Goal: Task Accomplishment & Management: Complete application form

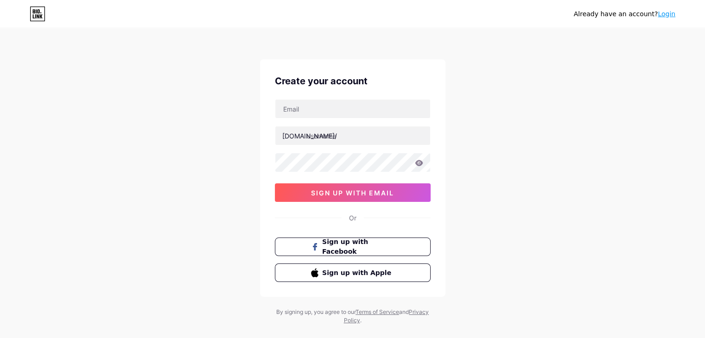
click at [664, 13] on link "Login" at bounding box center [667, 13] width 18 height 7
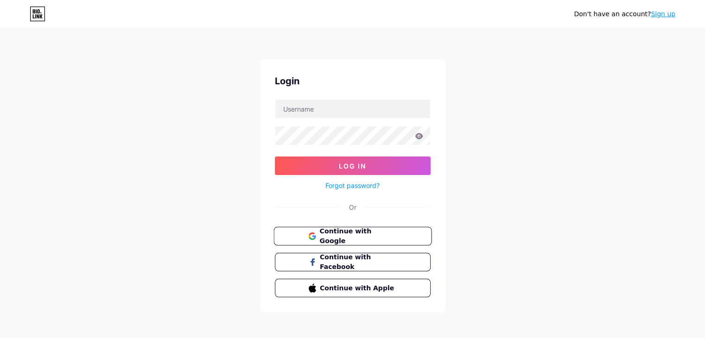
click at [363, 239] on span "Continue with Google" at bounding box center [357, 237] width 77 height 20
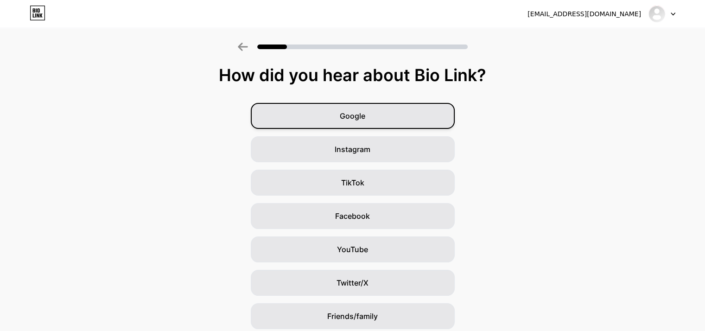
click at [386, 116] on div "Google" at bounding box center [353, 116] width 204 height 26
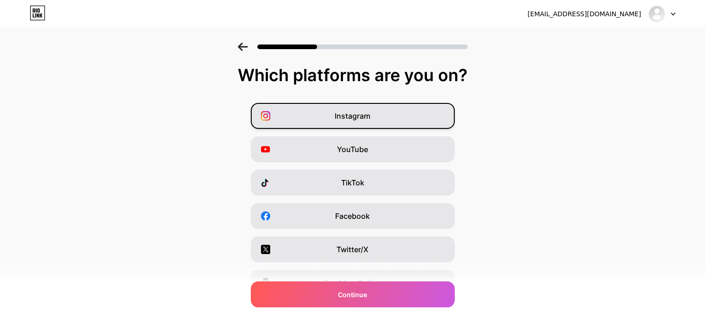
click at [399, 114] on div "Instagram" at bounding box center [353, 116] width 204 height 26
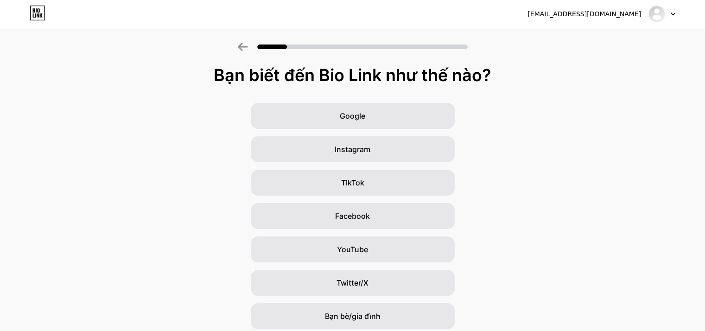
click at [582, 212] on div "Google Instagram TikTok Facebook YouTube Twitter/X Bạn bè/gia đình Khác" at bounding box center [352, 233] width 705 height 260
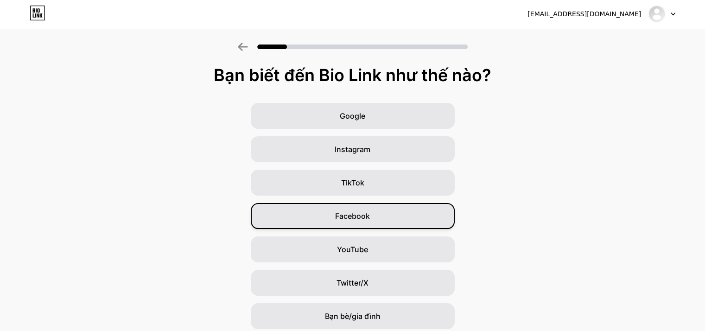
scroll to position [69, 0]
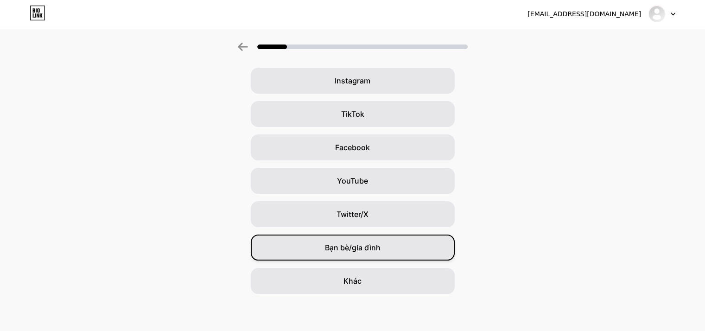
click at [378, 255] on div "Bạn bè/gia đình" at bounding box center [353, 247] width 204 height 26
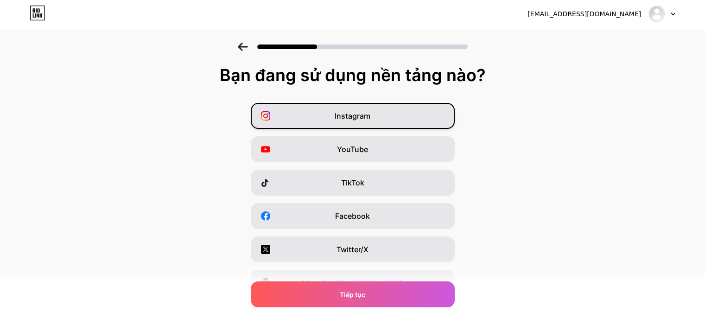
click at [388, 122] on div "Instagram" at bounding box center [353, 116] width 204 height 26
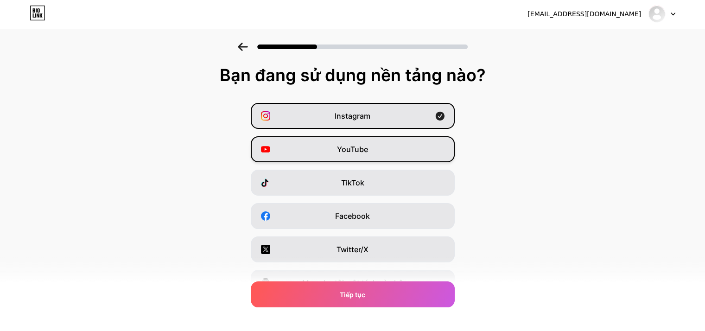
click at [380, 147] on div "YouTube" at bounding box center [353, 149] width 204 height 26
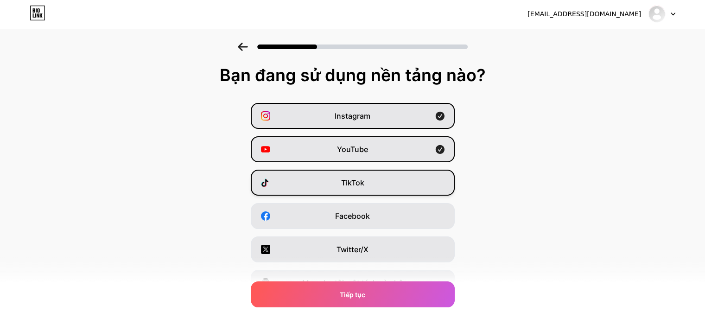
click at [376, 185] on div "TikTok" at bounding box center [353, 183] width 204 height 26
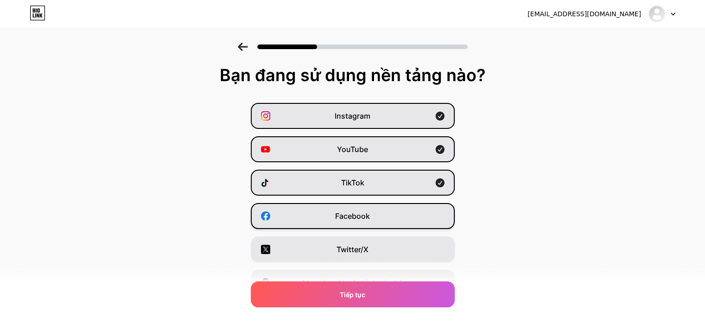
click at [376, 206] on div "Facebook" at bounding box center [353, 216] width 204 height 26
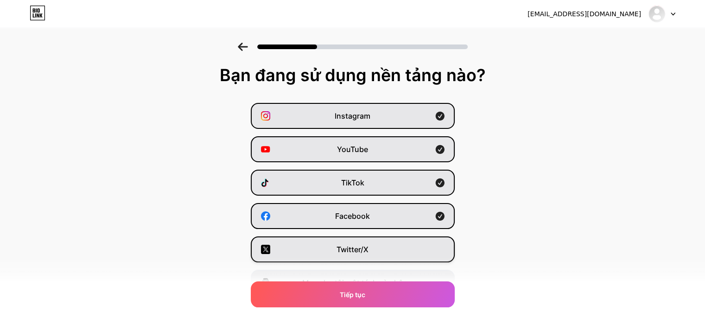
click at [374, 250] on div "Twitter/X" at bounding box center [353, 249] width 204 height 26
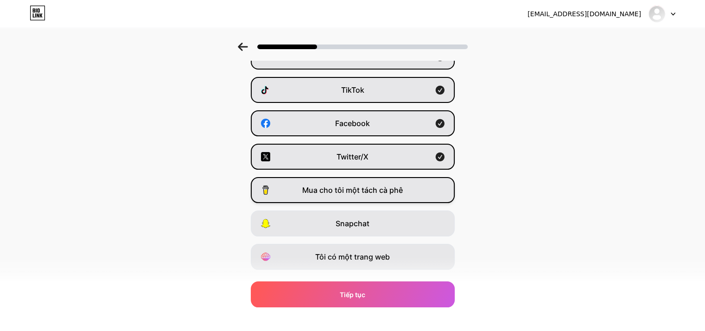
scroll to position [115, 0]
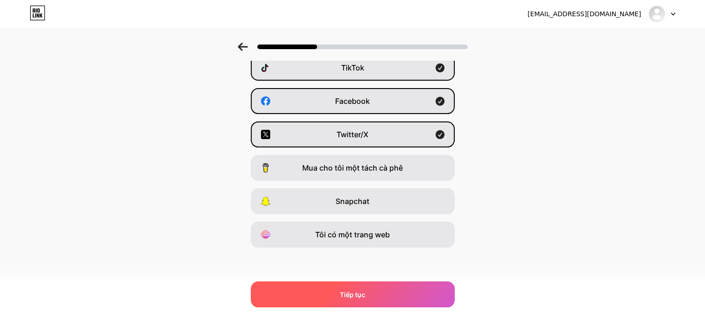
click at [380, 294] on div "Tiếp tục" at bounding box center [353, 294] width 204 height 26
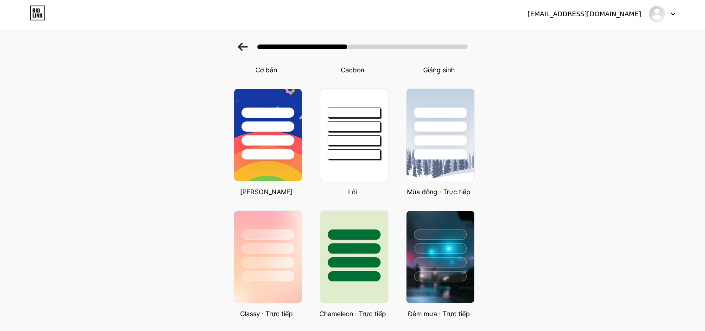
scroll to position [93, 0]
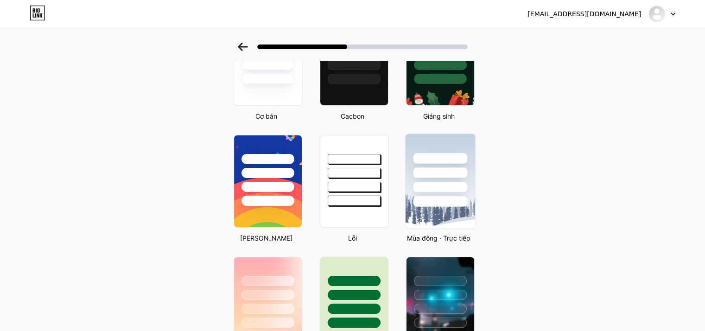
click at [436, 175] on div at bounding box center [440, 172] width 54 height 11
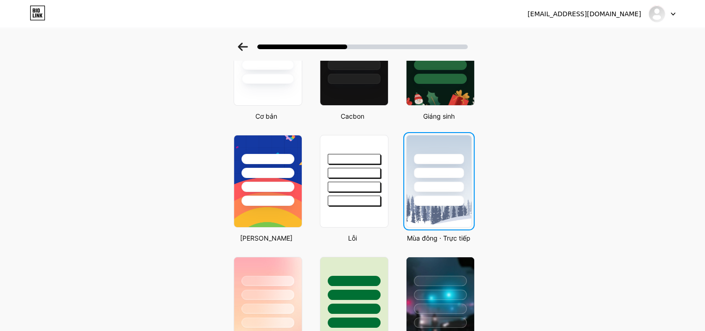
scroll to position [0, 0]
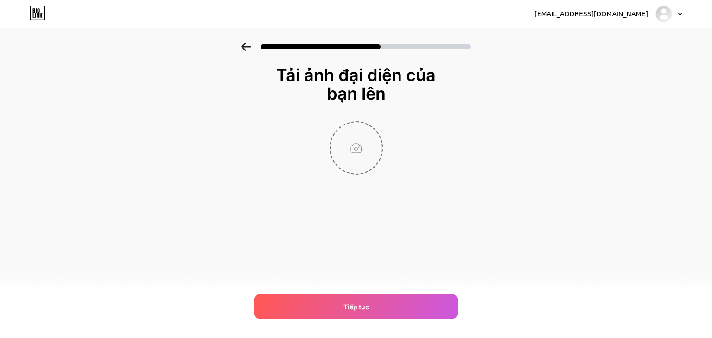
click at [354, 144] on input "file" at bounding box center [355, 147] width 51 height 51
type input "C:\fakepath\z7011552101740_439cdf750333634ace13a1d4b79617b2.jpg"
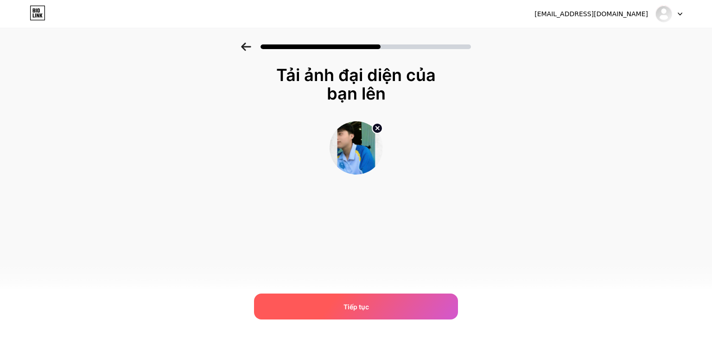
click at [419, 303] on div "Tiếp tục" at bounding box center [356, 307] width 204 height 26
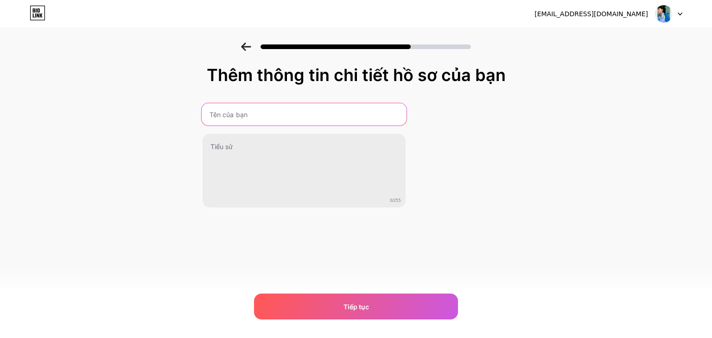
click at [310, 119] on input "text" at bounding box center [303, 114] width 205 height 22
click at [232, 116] on input "[PERSON_NAME]" at bounding box center [303, 114] width 205 height 22
type input "[PERSON_NAME]"
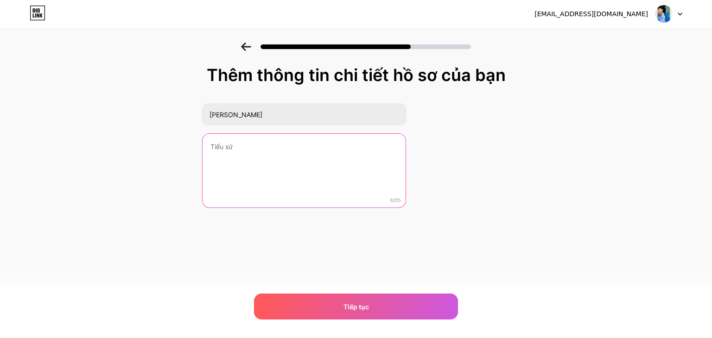
click at [290, 142] on textarea at bounding box center [304, 171] width 203 height 75
paste textarea "✨ Chuyên thiết kế & thi công nội thất gia đình 🏡 Mang đến không gian sống hiện …"
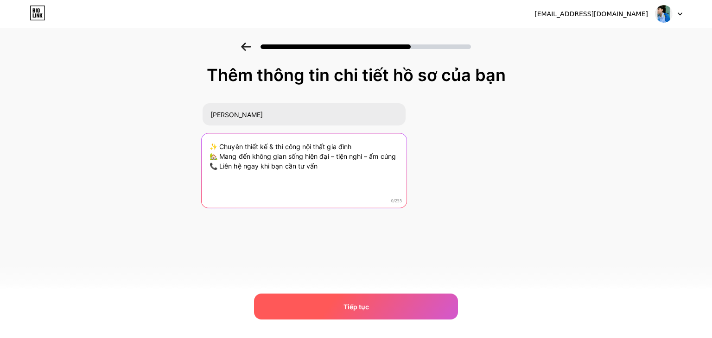
type textarea "✨ Chuyên thiết kế & thi công nội thất gia đình 🏡 Mang đến không gian sống hiện …"
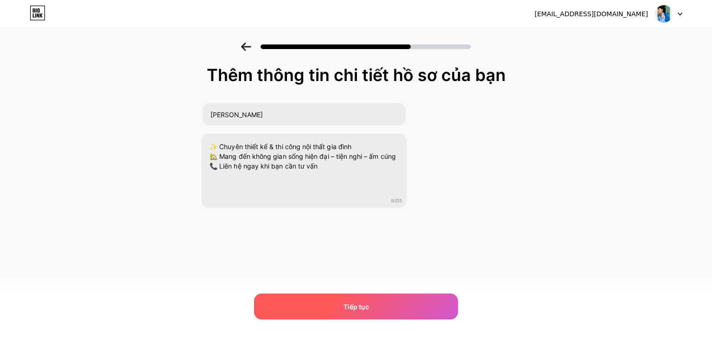
click at [413, 304] on div "Tiếp tục" at bounding box center [356, 307] width 204 height 26
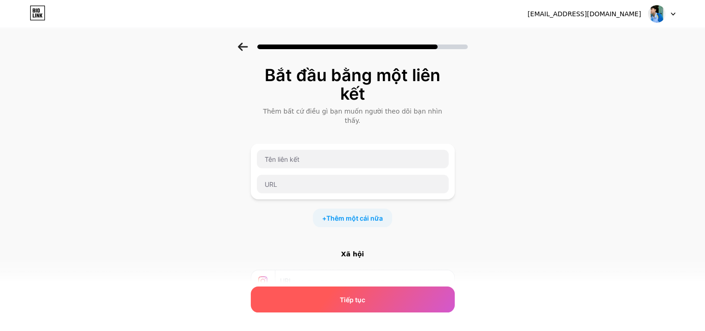
click at [365, 304] on div "Tiếp tục" at bounding box center [353, 299] width 204 height 26
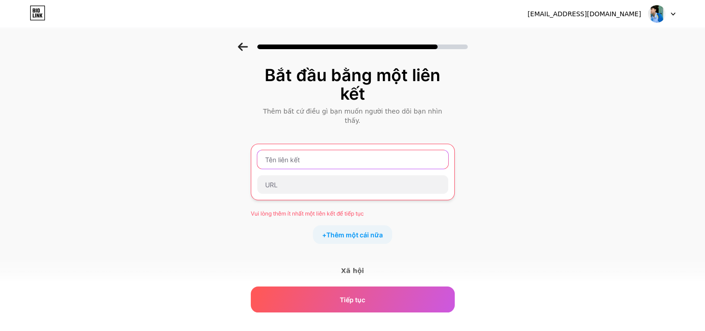
click at [348, 150] on input "text" at bounding box center [352, 159] width 191 height 19
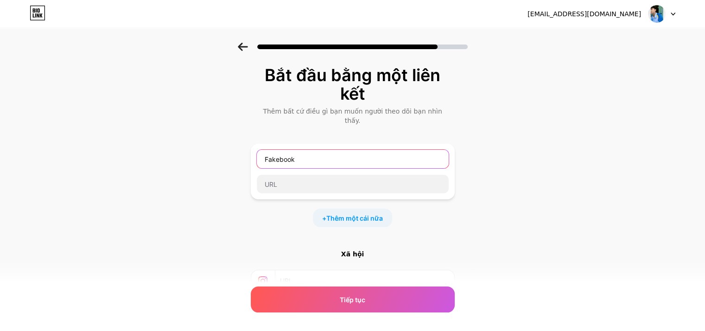
type input "Fakebook"
type input "Facebook"
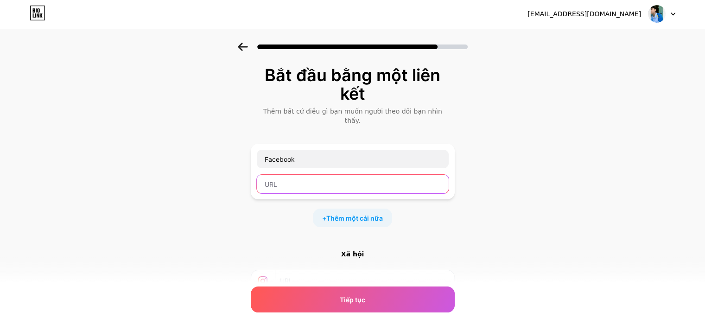
click at [317, 175] on input "text" at bounding box center [353, 184] width 192 height 19
paste input "[URL][DOMAIN_NAME]"
type input "[URL][DOMAIN_NAME]"
click at [562, 156] on div "Bắt đầu bằng một liên kết Thêm bất cứ điều gì bạn muốn người theo dõi bạn nhìn …" at bounding box center [352, 220] width 705 height 354
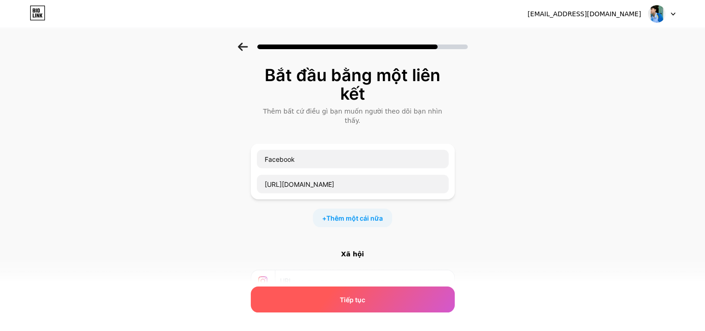
click at [395, 303] on div "Tiếp tục" at bounding box center [353, 299] width 204 height 26
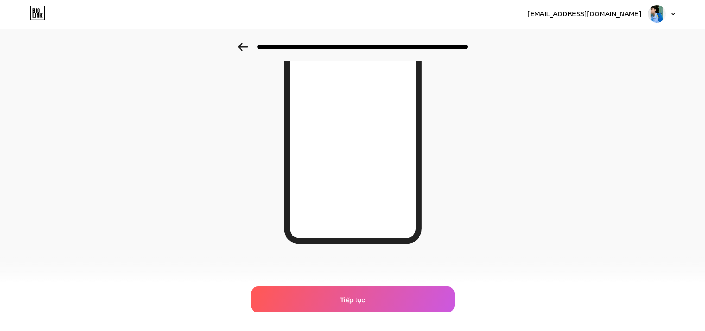
scroll to position [42, 0]
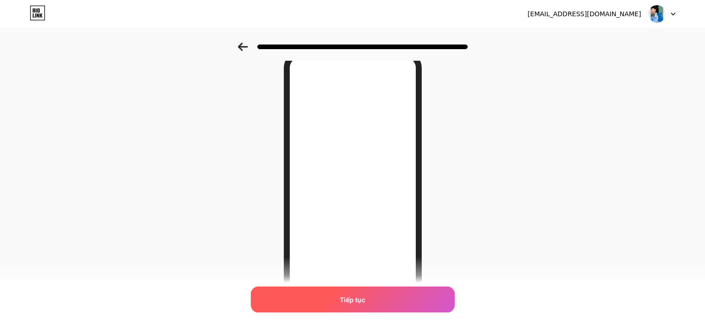
click at [387, 301] on div "Tiếp tục" at bounding box center [353, 299] width 204 height 26
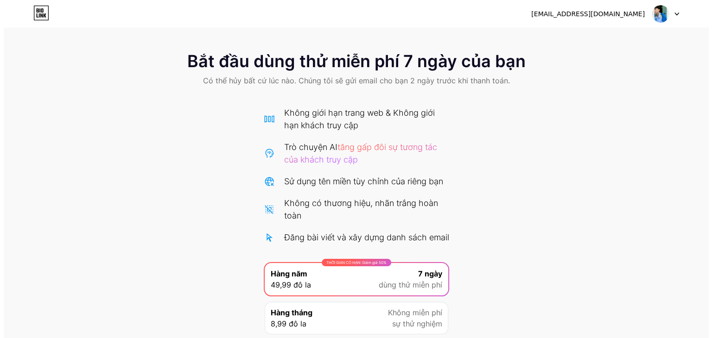
scroll to position [84, 0]
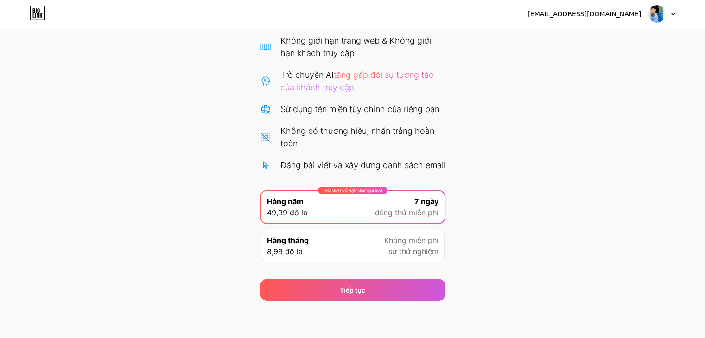
click at [365, 243] on div "Hàng tháng 8,99 đô la Không miễn phí sự thử nghiệm" at bounding box center [353, 246] width 184 height 32
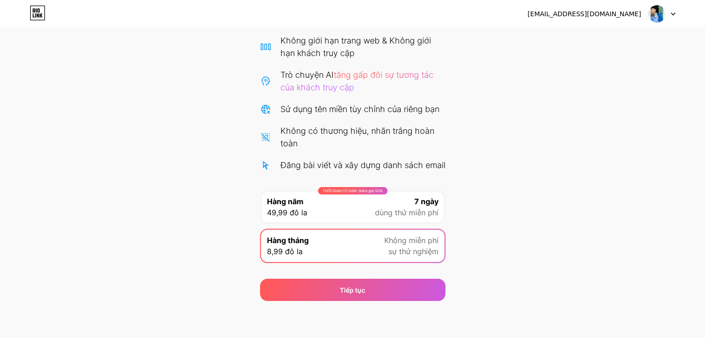
click at [412, 215] on font "dùng thử miễn phí" at bounding box center [406, 212] width 63 height 9
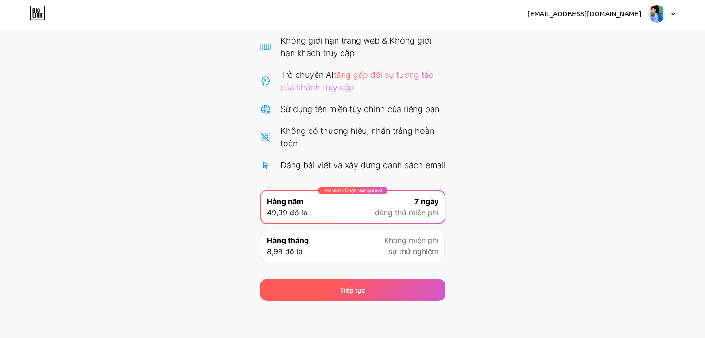
click at [346, 291] on font "Tiếp tục" at bounding box center [352, 290] width 25 height 8
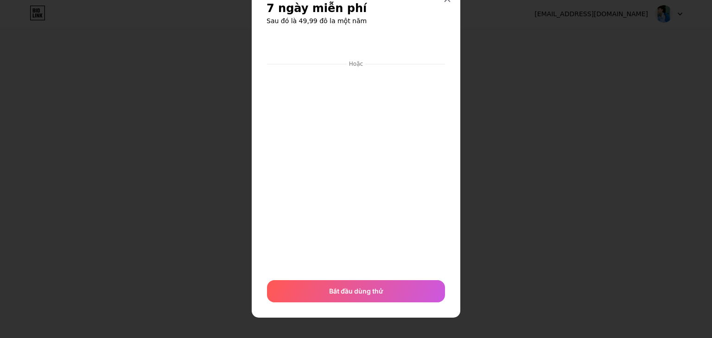
scroll to position [0, 0]
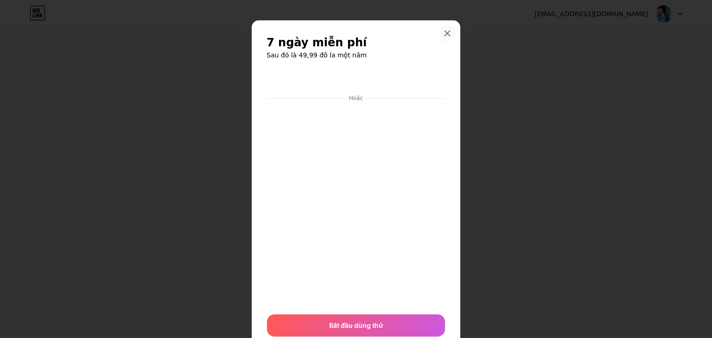
click at [450, 37] on div at bounding box center [447, 33] width 17 height 17
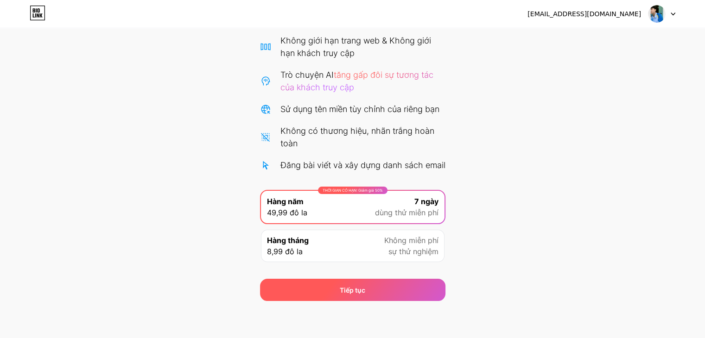
click at [392, 290] on div "Tiếp tục" at bounding box center [352, 290] width 185 height 22
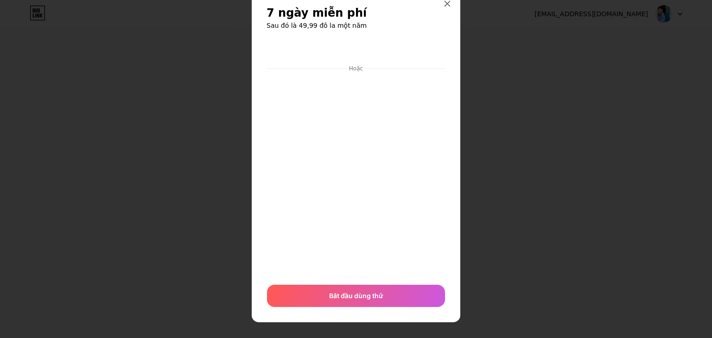
scroll to position [34, 0]
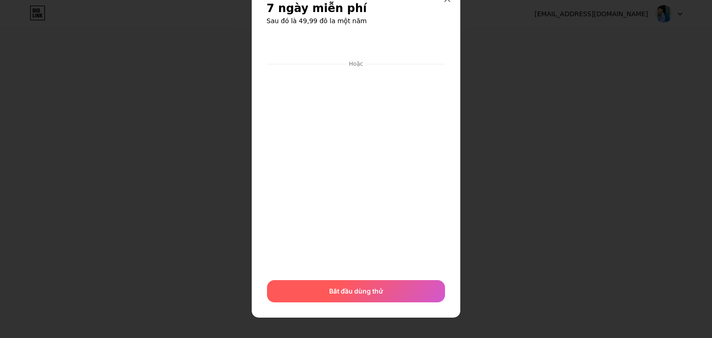
click at [398, 291] on div "Bắt đầu dùng thử" at bounding box center [356, 291] width 178 height 22
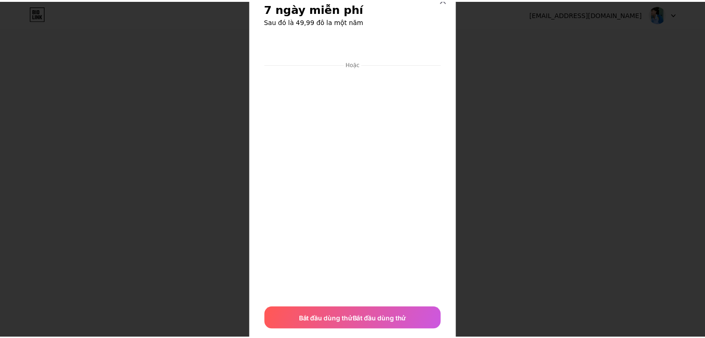
scroll to position [0, 0]
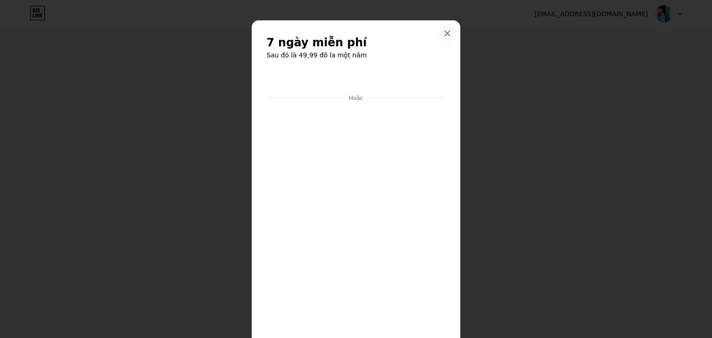
click at [445, 38] on div at bounding box center [447, 33] width 17 height 17
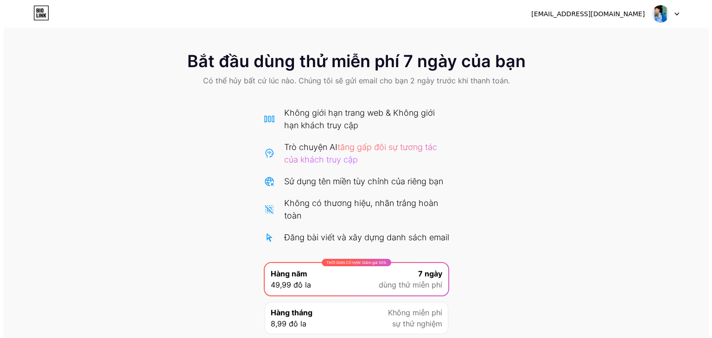
scroll to position [84, 0]
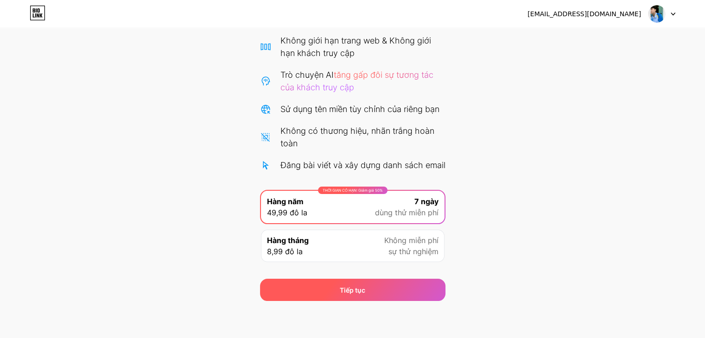
click at [403, 289] on div "Tiếp tục" at bounding box center [352, 290] width 185 height 22
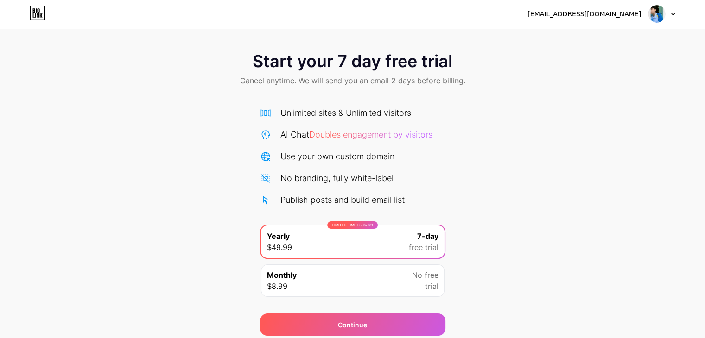
click at [44, 22] on link at bounding box center [38, 14] width 16 height 17
drag, startPoint x: 449, startPoint y: 110, endPoint x: 456, endPoint y: 110, distance: 7.9
click at [659, 14] on img at bounding box center [657, 14] width 18 height 18
click at [576, 46] on li "Logout" at bounding box center [617, 37] width 115 height 25
